Goal: Task Accomplishment & Management: Complete application form

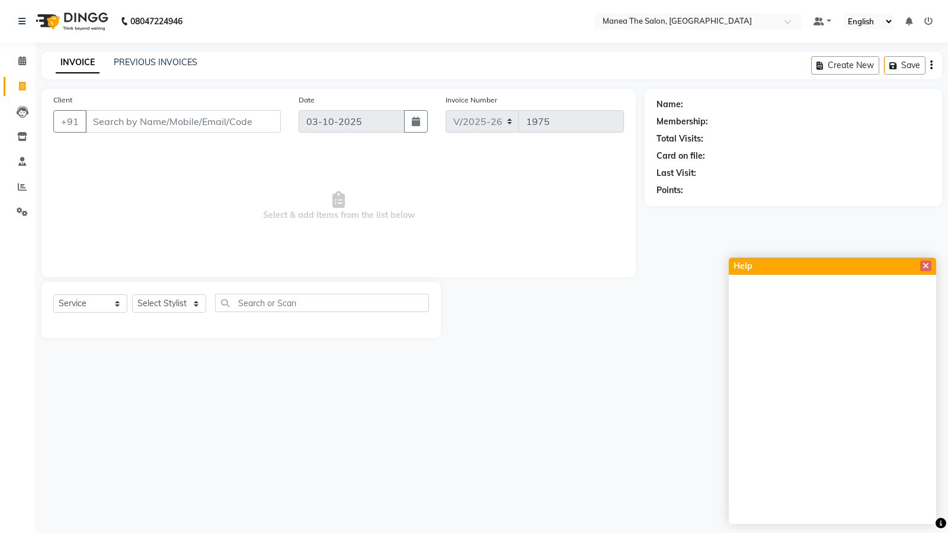
select select "5514"
select select "service"
click at [653, 417] on div "08047224946 Select Location × Manea The Salon, [GEOGRAPHIC_DATA] Default Panel …" at bounding box center [474, 266] width 948 height 533
drag, startPoint x: 639, startPoint y: 413, endPoint x: 632, endPoint y: 408, distance: 8.1
click at [638, 413] on div "08047224946 Select Location × Manea The Salon, [GEOGRAPHIC_DATA] Default Panel …" at bounding box center [474, 266] width 948 height 533
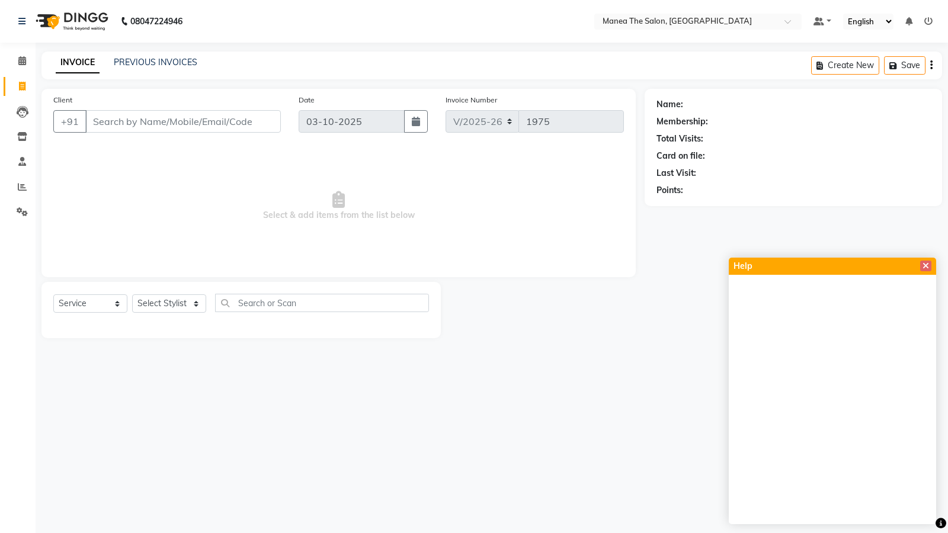
drag, startPoint x: 632, startPoint y: 408, endPoint x: 622, endPoint y: 405, distance: 11.1
click at [632, 408] on div "08047224946 Select Location × Manea The Salon, [GEOGRAPHIC_DATA] Default Panel …" at bounding box center [474, 266] width 948 height 533
click at [927, 264] on icon at bounding box center [926, 266] width 7 height 8
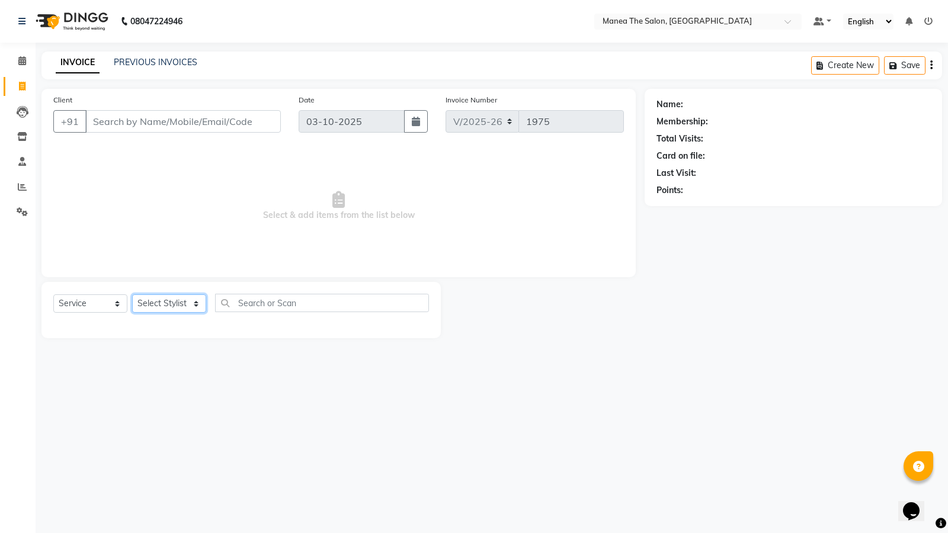
click at [178, 297] on select "Select Stylist [PERSON_NAME] [PERSON_NAME] [PERSON_NAME] [PERSON_NAME] [PERSON_…" at bounding box center [169, 304] width 74 height 18
select select "59470"
click at [132, 295] on select "Select Stylist [PERSON_NAME] [PERSON_NAME] [PERSON_NAME] [PERSON_NAME] [PERSON_…" at bounding box center [169, 304] width 74 height 18
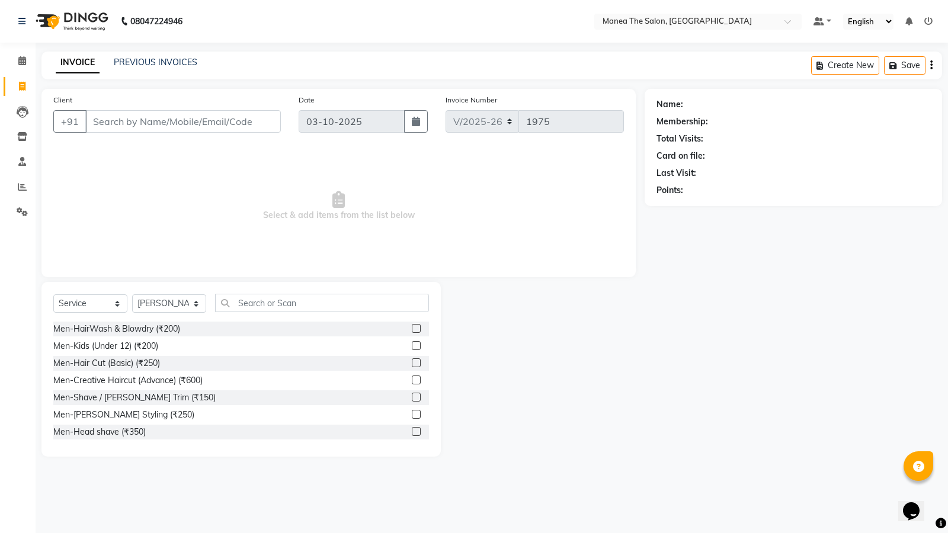
click at [412, 362] on label at bounding box center [416, 363] width 9 height 9
click at [412, 362] on input "checkbox" at bounding box center [416, 364] width 8 height 8
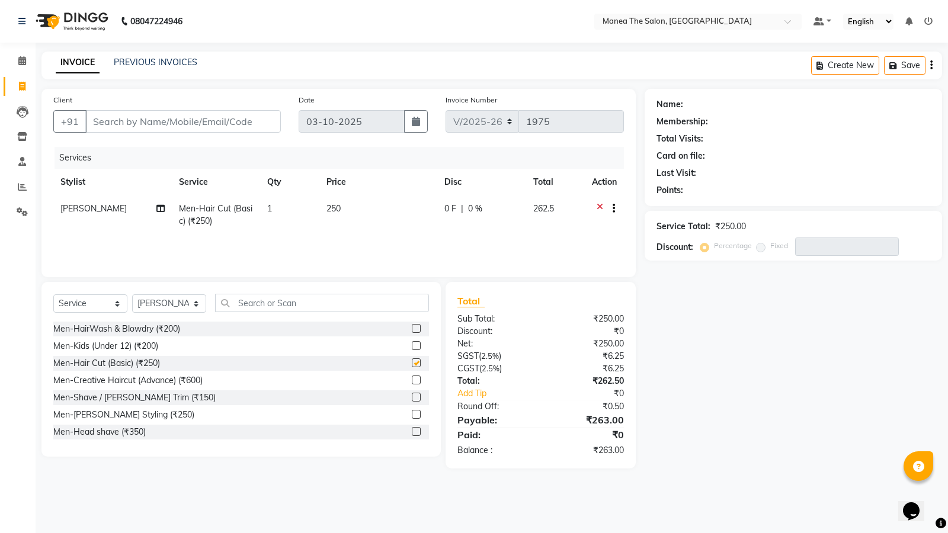
checkbox input "false"
click at [187, 124] on input "Client" at bounding box center [183, 121] width 196 height 23
type input "8"
type input "0"
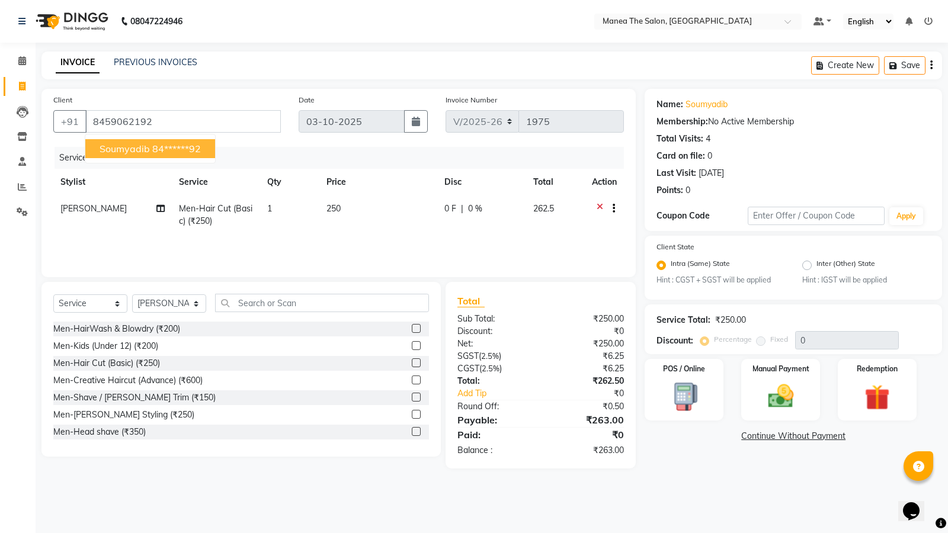
click at [154, 150] on ngb-highlight "84******92" at bounding box center [176, 149] width 49 height 12
type input "84******92"
click at [786, 391] on img at bounding box center [780, 397] width 43 height 30
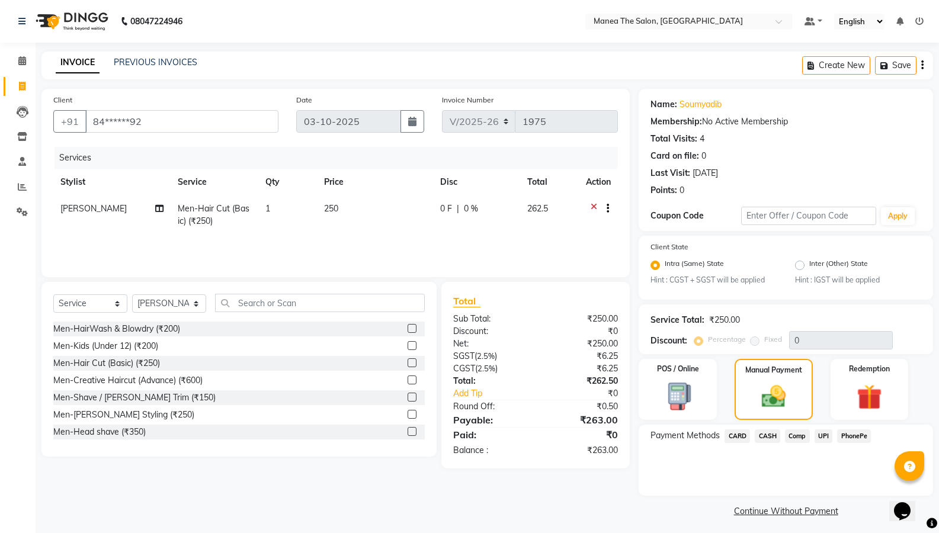
click at [821, 436] on span "UPI" at bounding box center [824, 437] width 18 height 14
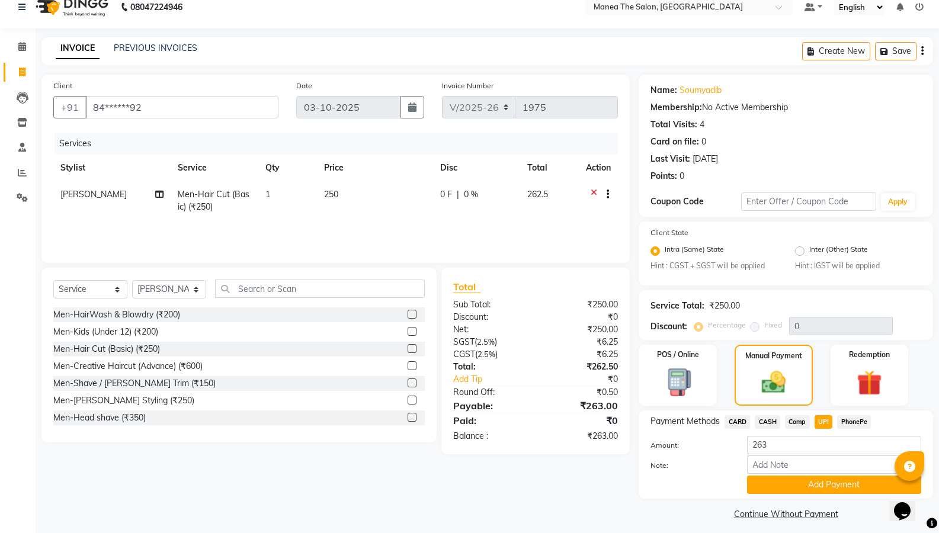
scroll to position [22, 0]
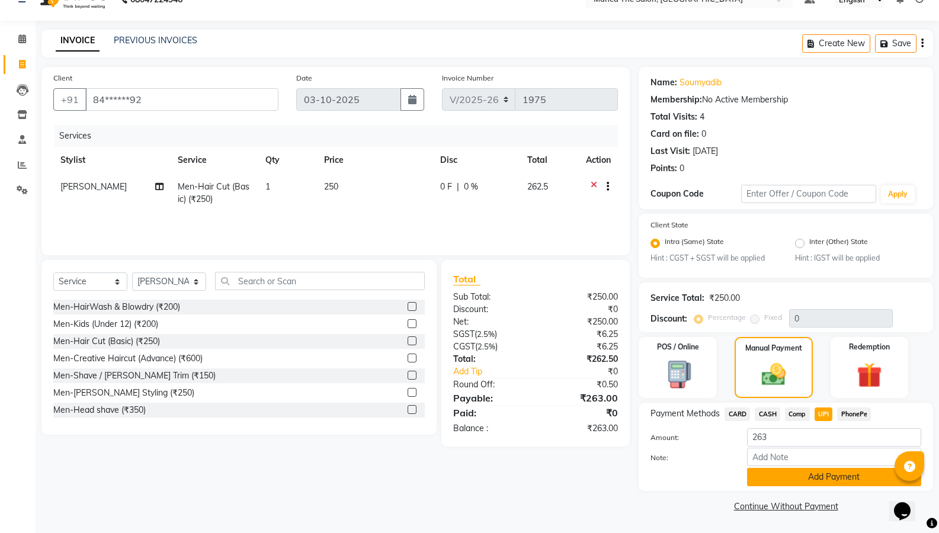
click at [845, 471] on button "Add Payment" at bounding box center [834, 477] width 174 height 18
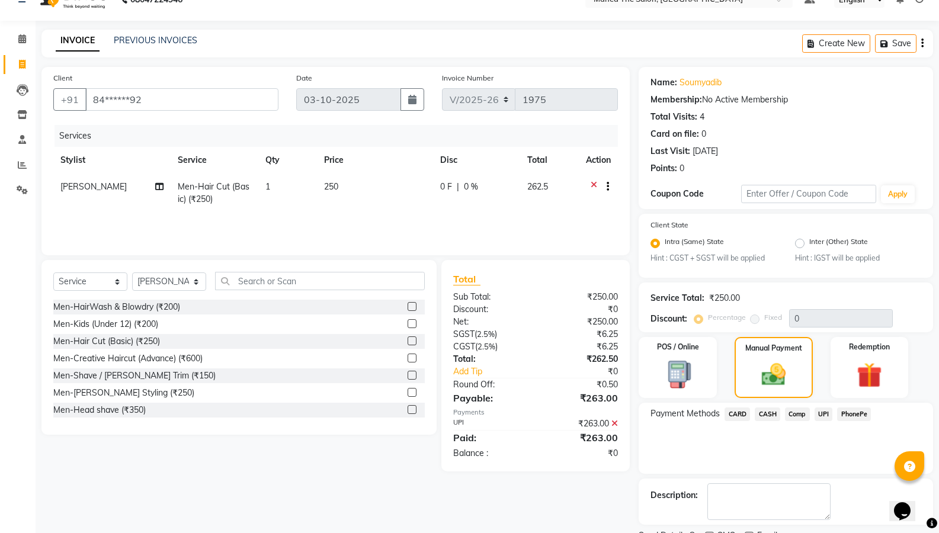
scroll to position [72, 0]
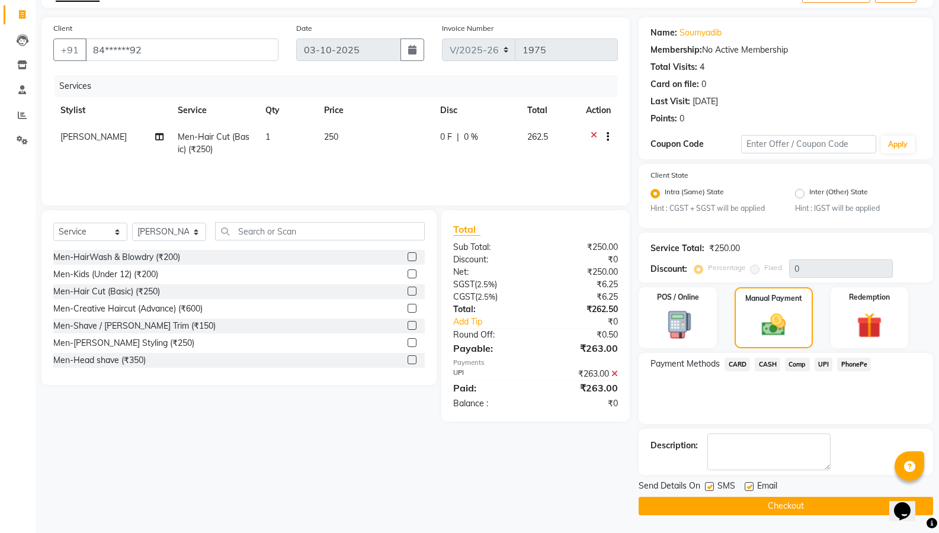
click at [797, 507] on button "Checkout" at bounding box center [786, 506] width 295 height 18
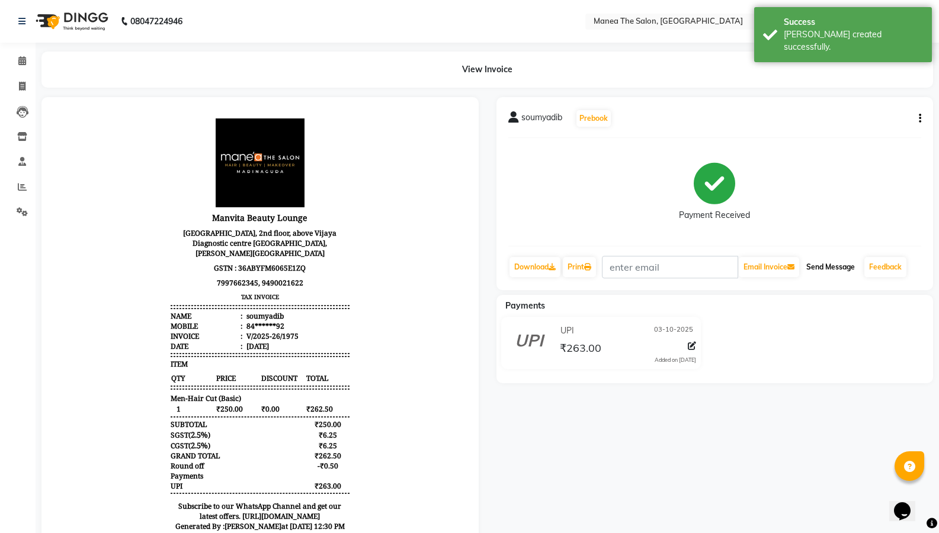
click at [828, 263] on button "Send Message" at bounding box center [831, 267] width 58 height 20
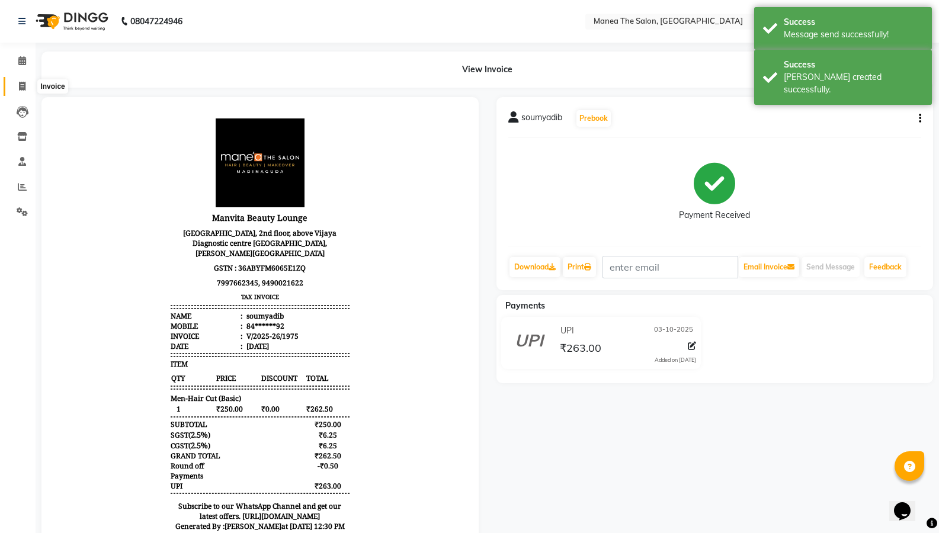
click at [23, 84] on icon at bounding box center [22, 86] width 7 height 9
select select "service"
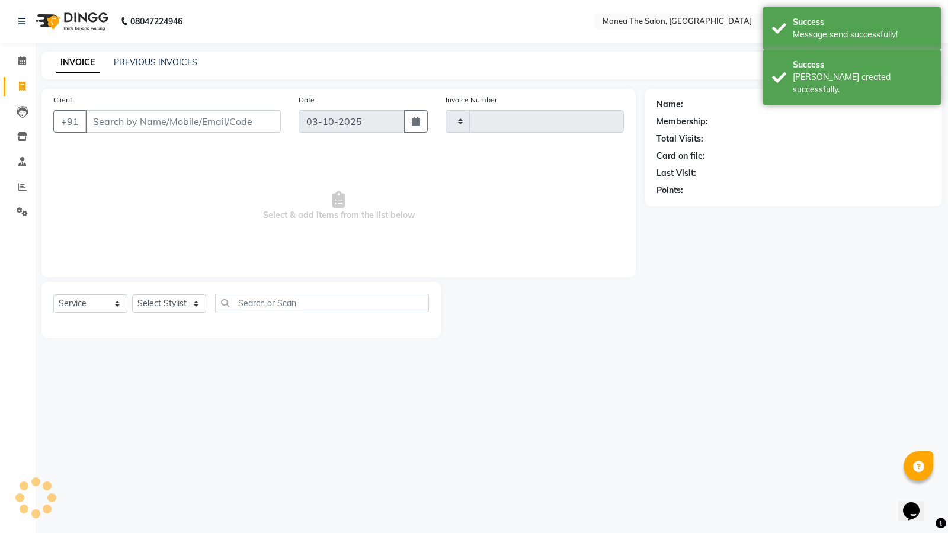
type input "1976"
select select "5514"
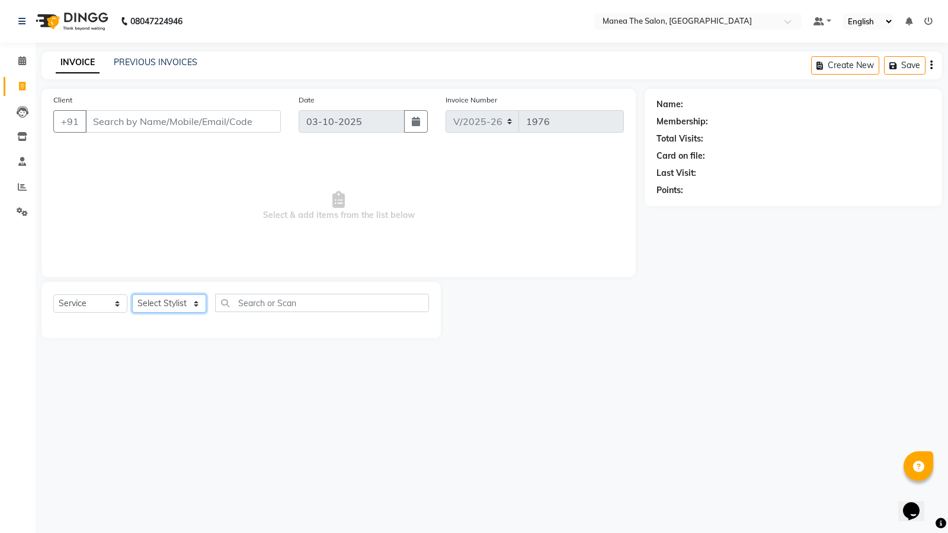
click at [177, 300] on select "Select Stylist [PERSON_NAME] [PERSON_NAME] [PERSON_NAME] [PERSON_NAME] [PERSON_…" at bounding box center [169, 304] width 74 height 18
select select "59470"
click at [132, 295] on select "Select Stylist [PERSON_NAME] [PERSON_NAME] [PERSON_NAME] [PERSON_NAME] [PERSON_…" at bounding box center [169, 304] width 74 height 18
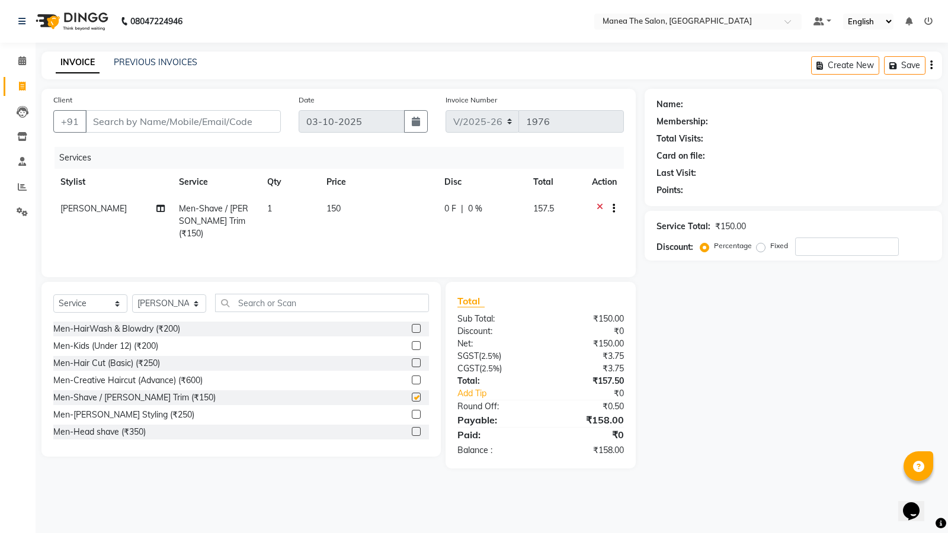
checkbox input "false"
click at [412, 363] on label at bounding box center [416, 363] width 9 height 9
click at [412, 363] on input "checkbox" at bounding box center [416, 364] width 8 height 8
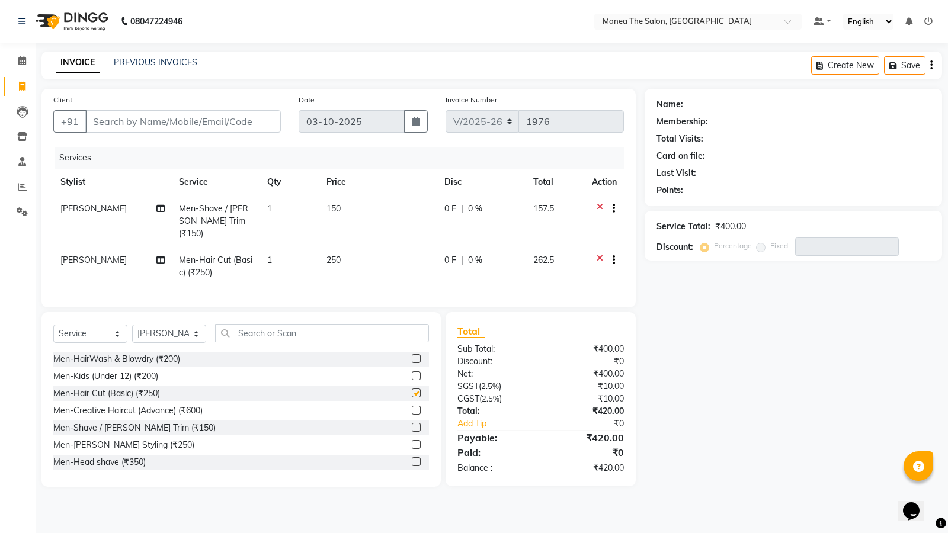
checkbox input "false"
click at [412, 423] on label at bounding box center [416, 427] width 9 height 9
click at [412, 424] on input "checkbox" at bounding box center [416, 428] width 8 height 8
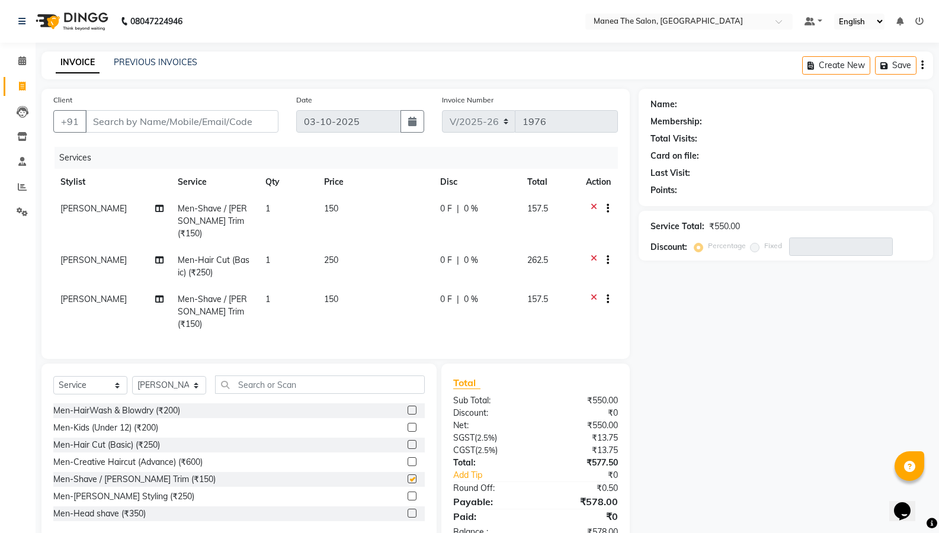
checkbox input "false"
click at [338, 376] on input "text" at bounding box center [320, 385] width 210 height 18
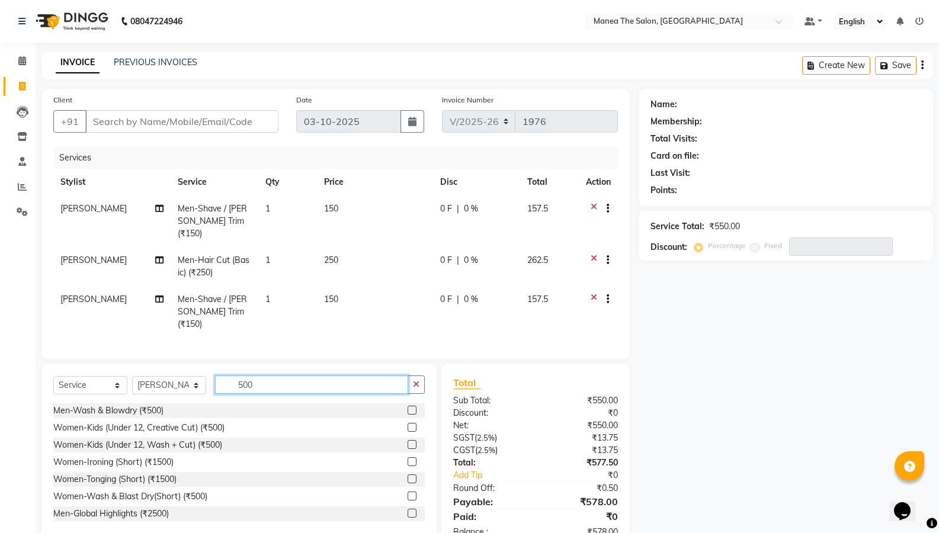
type input "500"
click at [409, 404] on div at bounding box center [416, 411] width 17 height 15
click at [408, 406] on label at bounding box center [412, 410] width 9 height 9
click at [408, 407] on input "checkbox" at bounding box center [412, 411] width 8 height 8
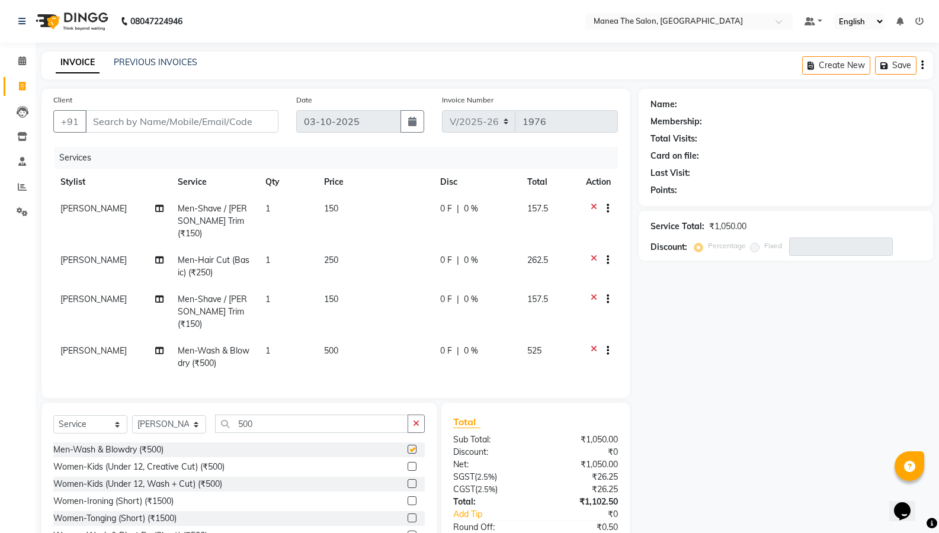
checkbox input "false"
click at [142, 120] on input "Client" at bounding box center [181, 121] width 193 height 23
type input "9"
type input "0"
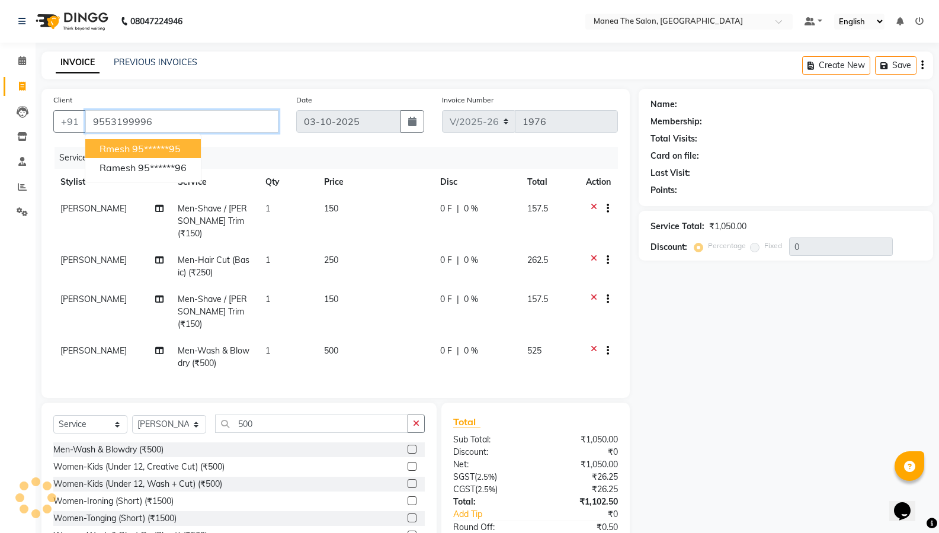
type input "9553199996"
select select "1: Object"
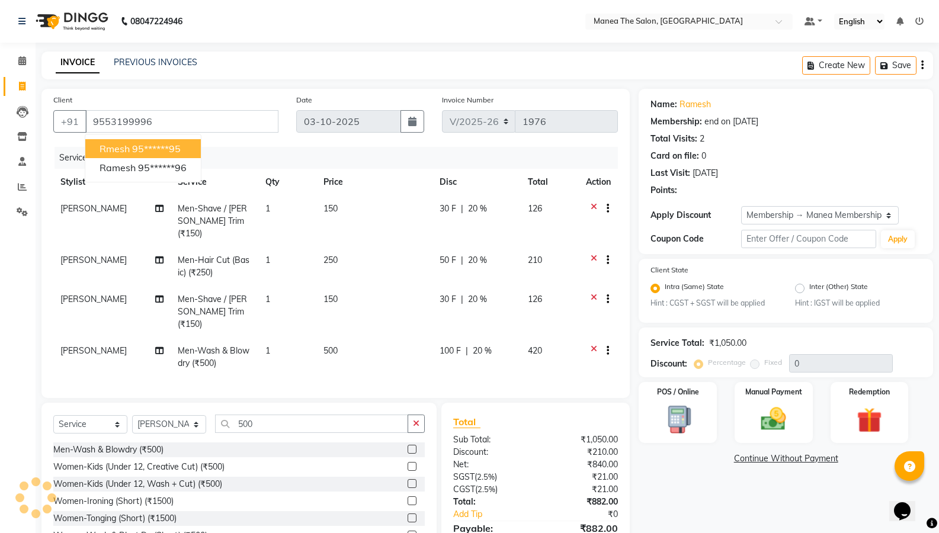
type input "20"
click at [126, 151] on span "rmesh" at bounding box center [115, 149] width 30 height 12
type input "95******95"
type input "0"
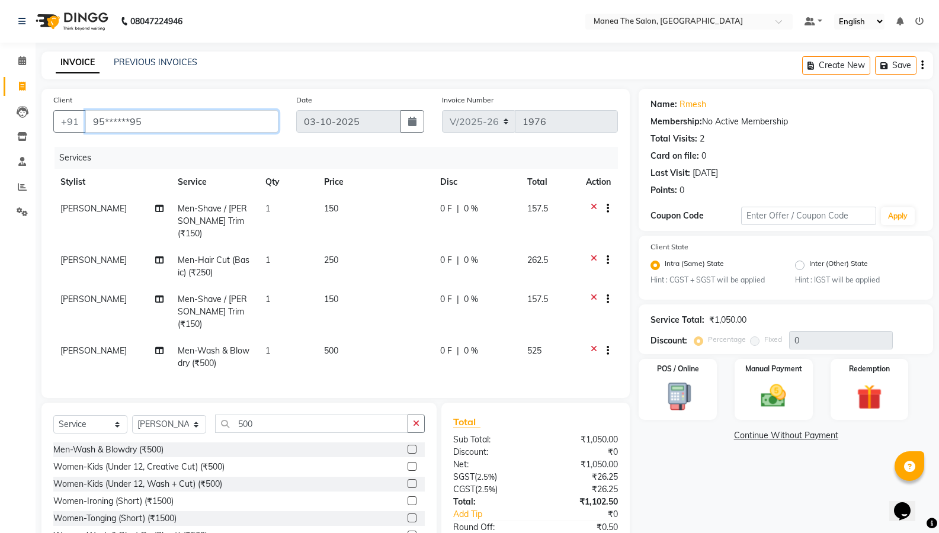
click at [254, 117] on input "95******95" at bounding box center [181, 121] width 193 height 23
type input "9"
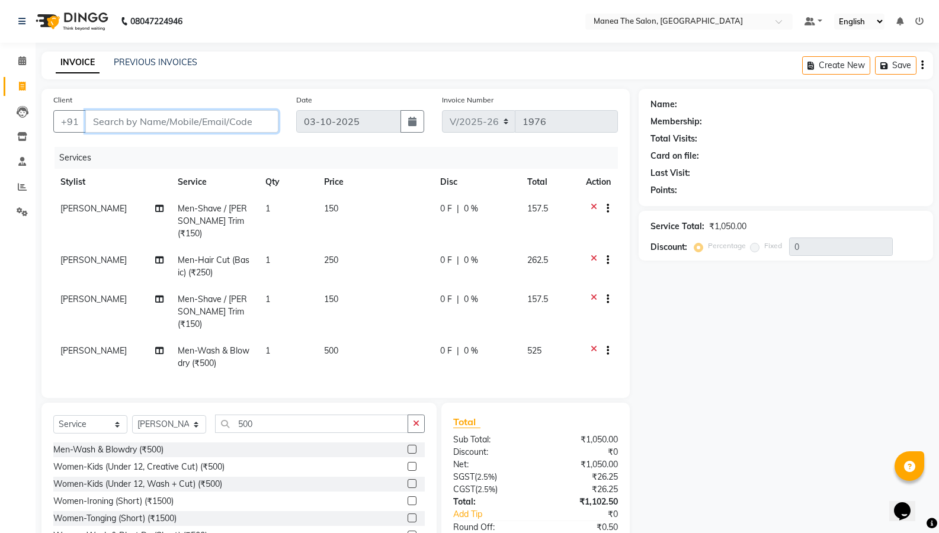
drag, startPoint x: 213, startPoint y: 118, endPoint x: 220, endPoint y: 118, distance: 7.1
click at [218, 118] on input "Client" at bounding box center [181, 121] width 193 height 23
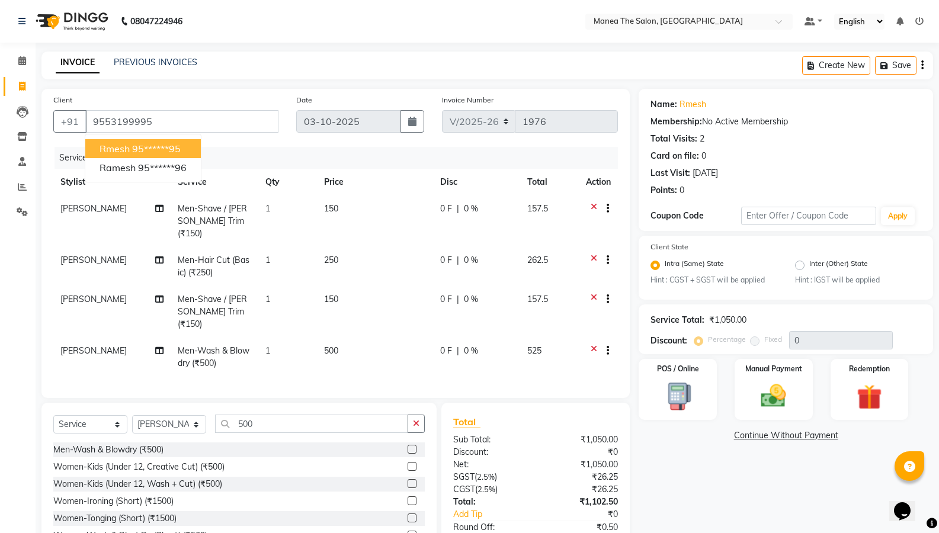
click at [159, 140] on button "rmesh 95******95" at bounding box center [143, 148] width 116 height 19
click at [162, 126] on input "95******95" at bounding box center [181, 121] width 193 height 23
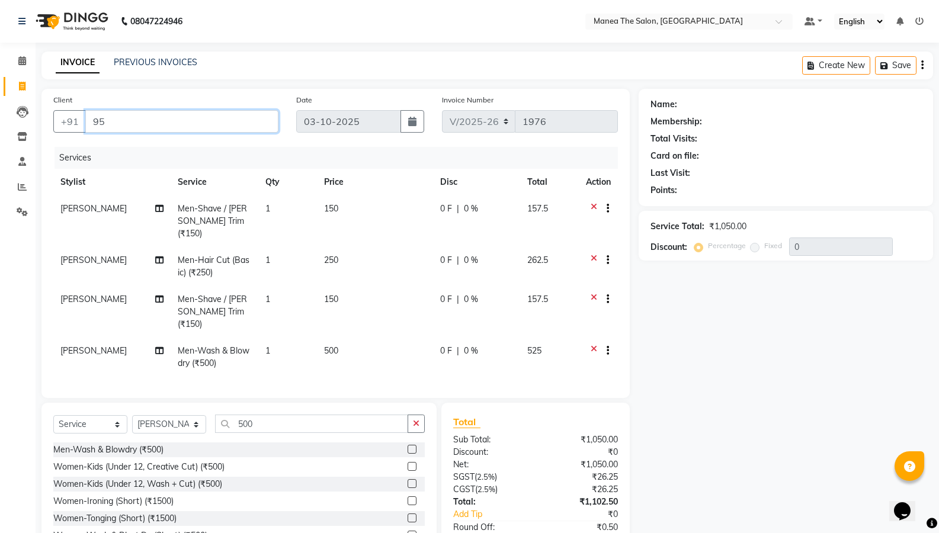
type input "9"
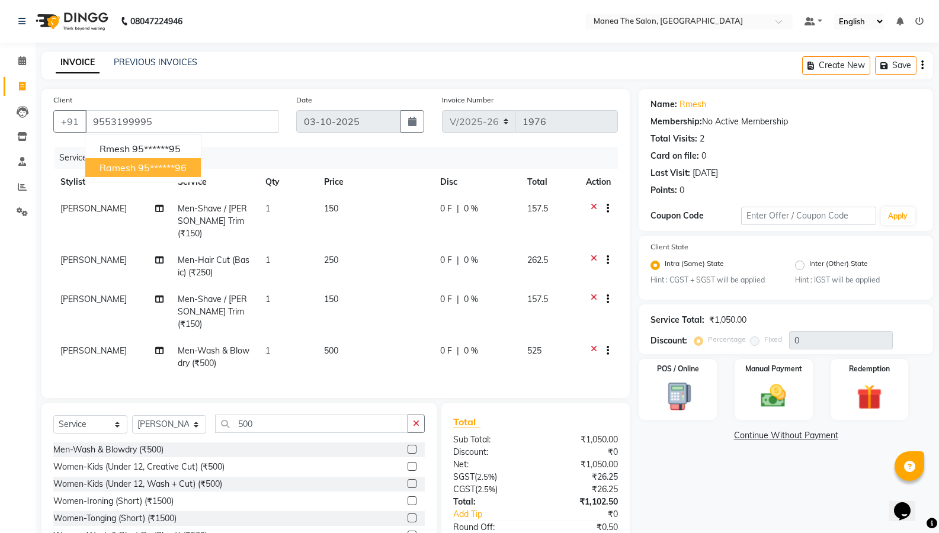
click at [156, 168] on ngb-highlight "95******96" at bounding box center [162, 168] width 49 height 12
type input "95******96"
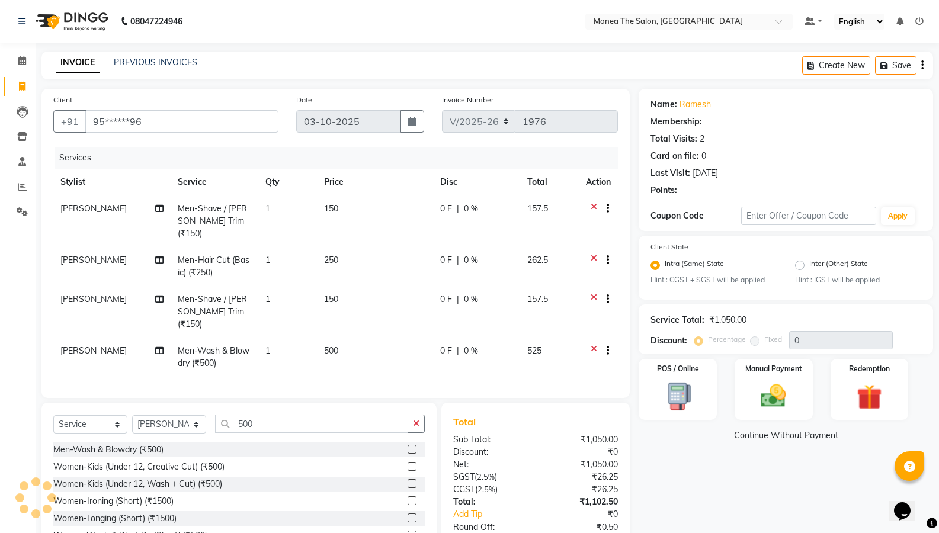
select select "1: Object"
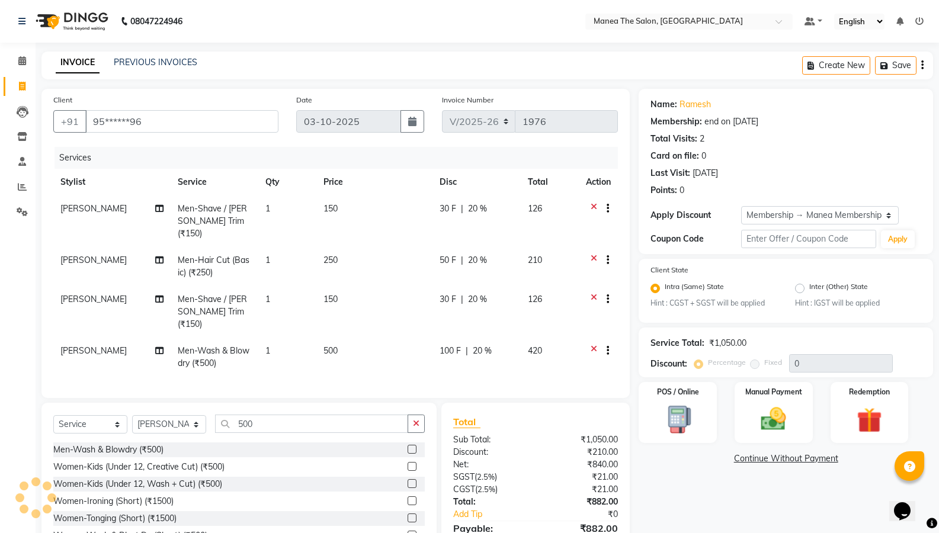
type input "20"
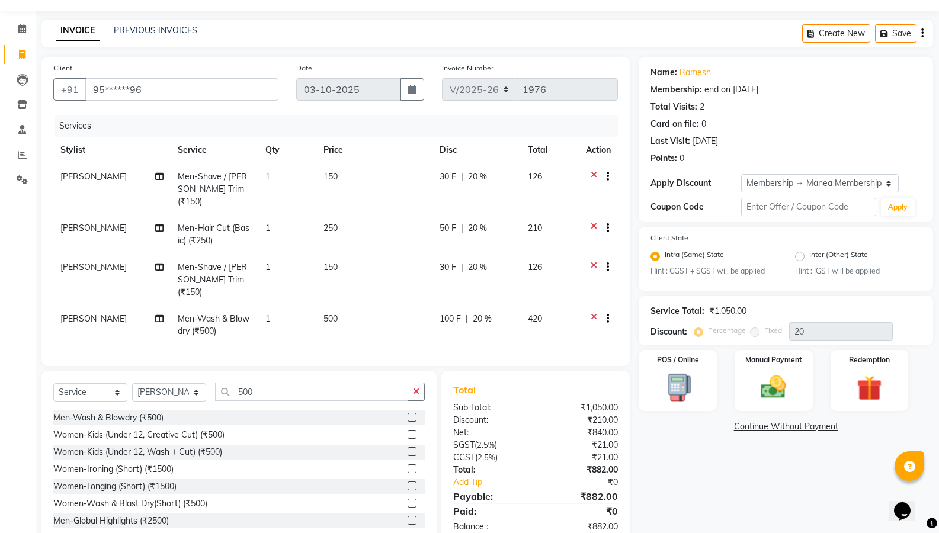
scroll to position [46, 0]
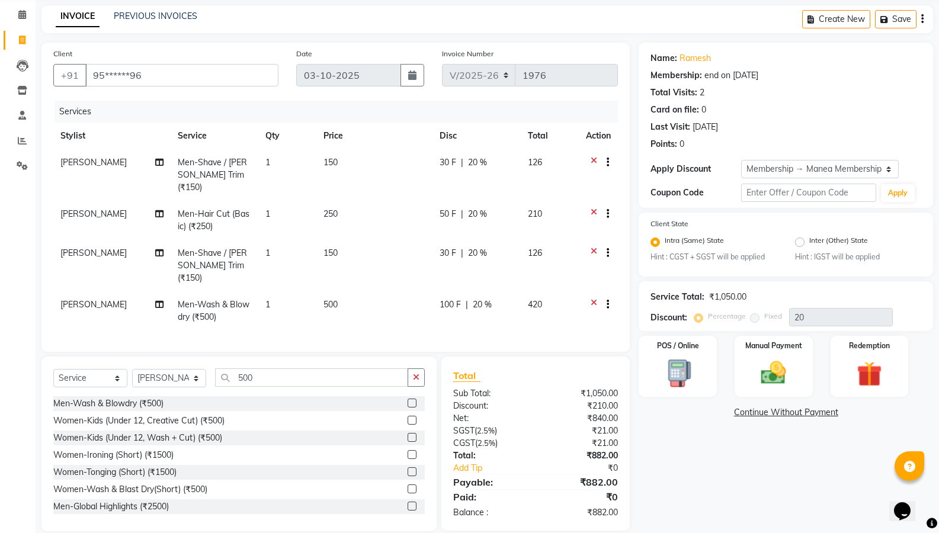
click at [593, 160] on icon at bounding box center [594, 163] width 7 height 15
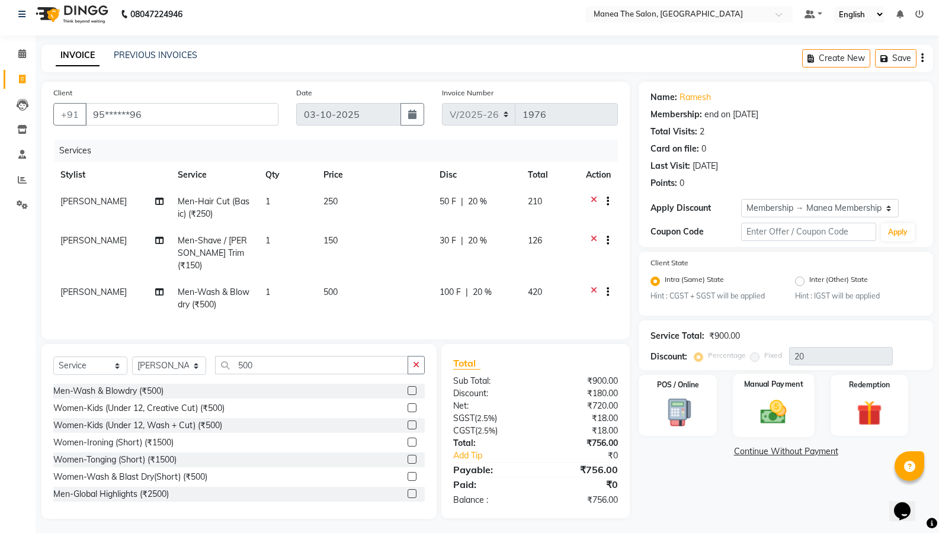
click at [783, 407] on img at bounding box center [774, 413] width 42 height 30
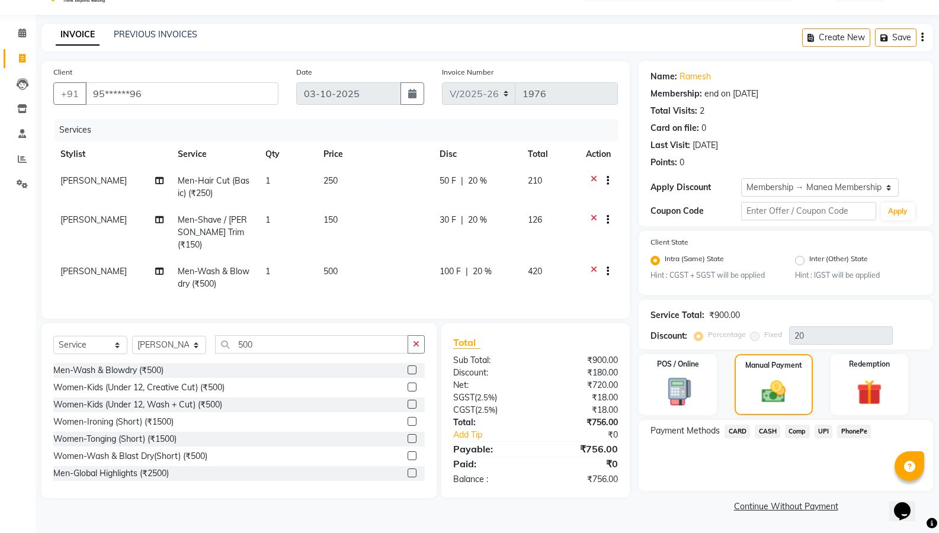
click at [729, 430] on span "CARD" at bounding box center [737, 432] width 25 height 14
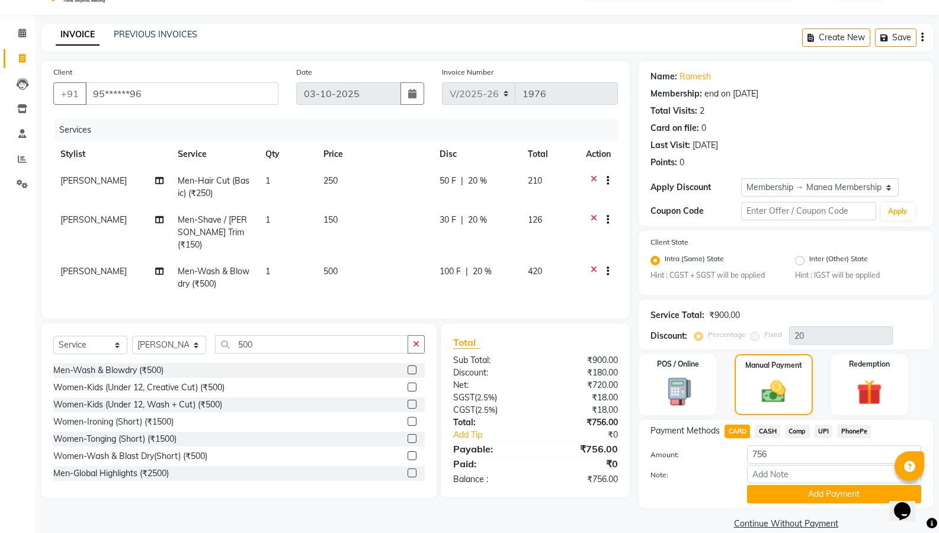
scroll to position [45, 0]
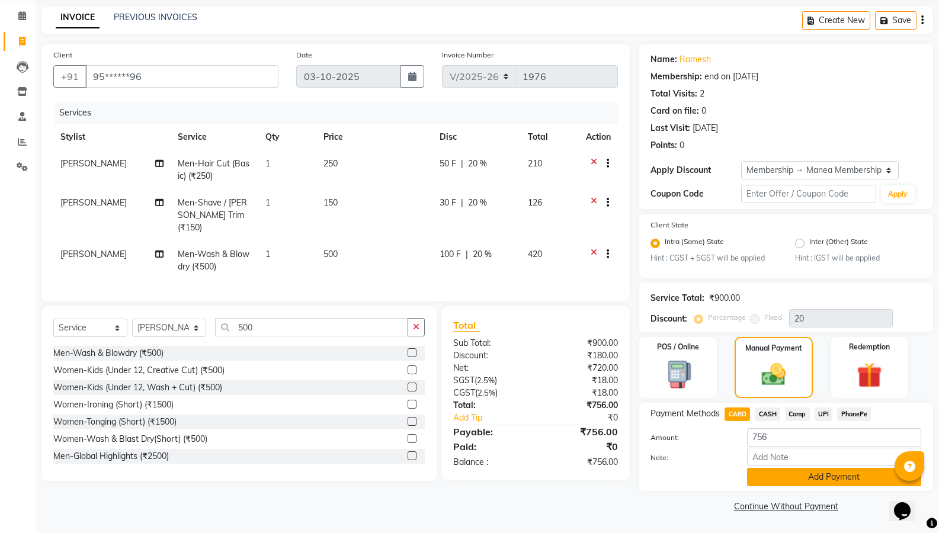
click at [767, 474] on button "Add Payment" at bounding box center [834, 477] width 174 height 18
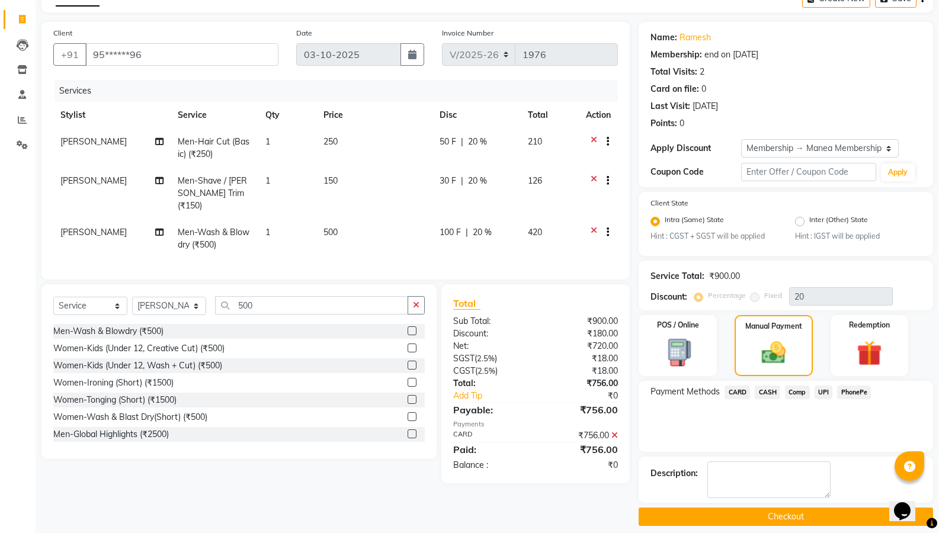
scroll to position [78, 0]
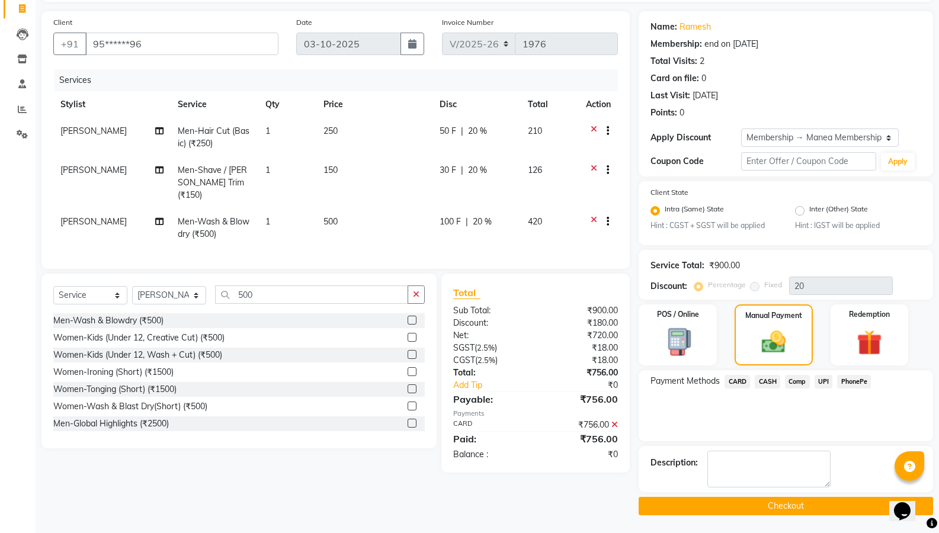
click at [771, 505] on button "Checkout" at bounding box center [786, 506] width 295 height 18
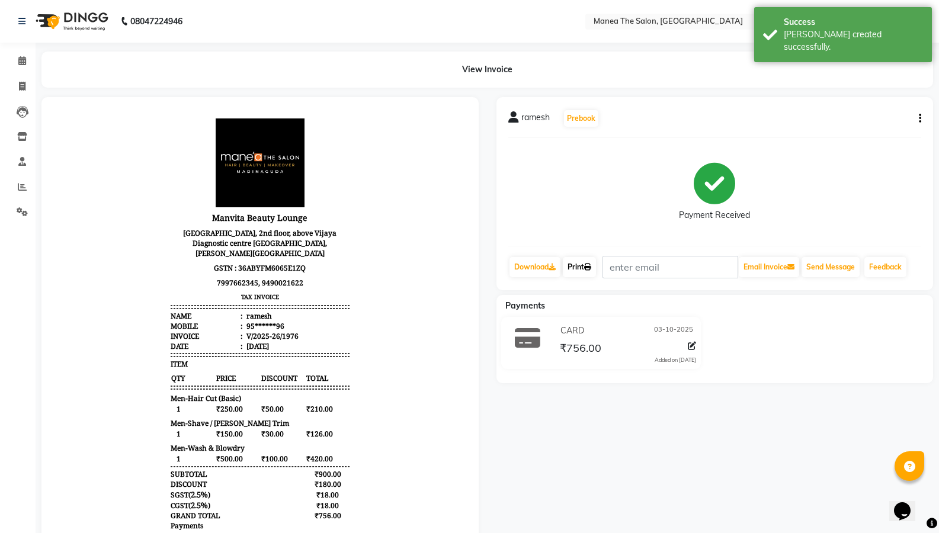
click at [582, 268] on link "Print" at bounding box center [579, 267] width 33 height 20
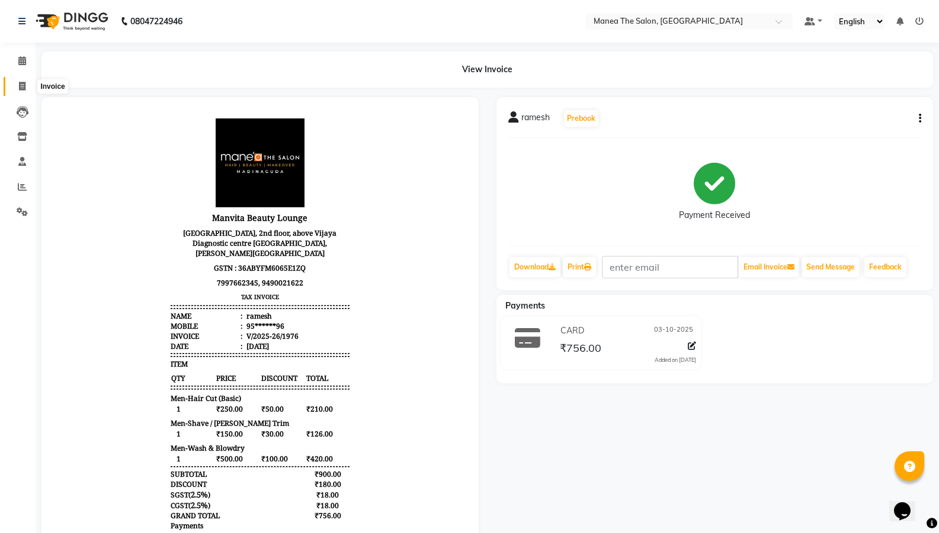
click at [26, 84] on span at bounding box center [22, 87] width 21 height 14
select select "service"
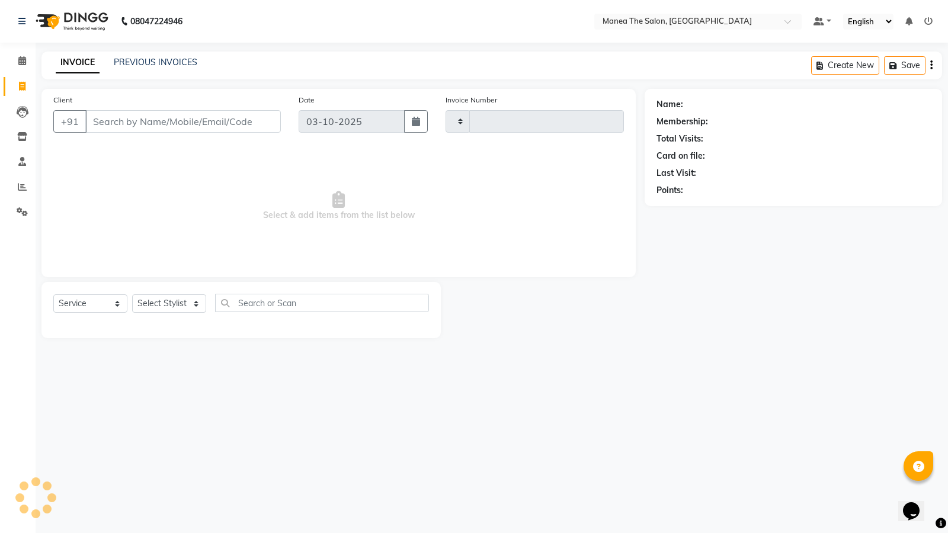
type input "1977"
select select "5514"
